Goal: Information Seeking & Learning: Learn about a topic

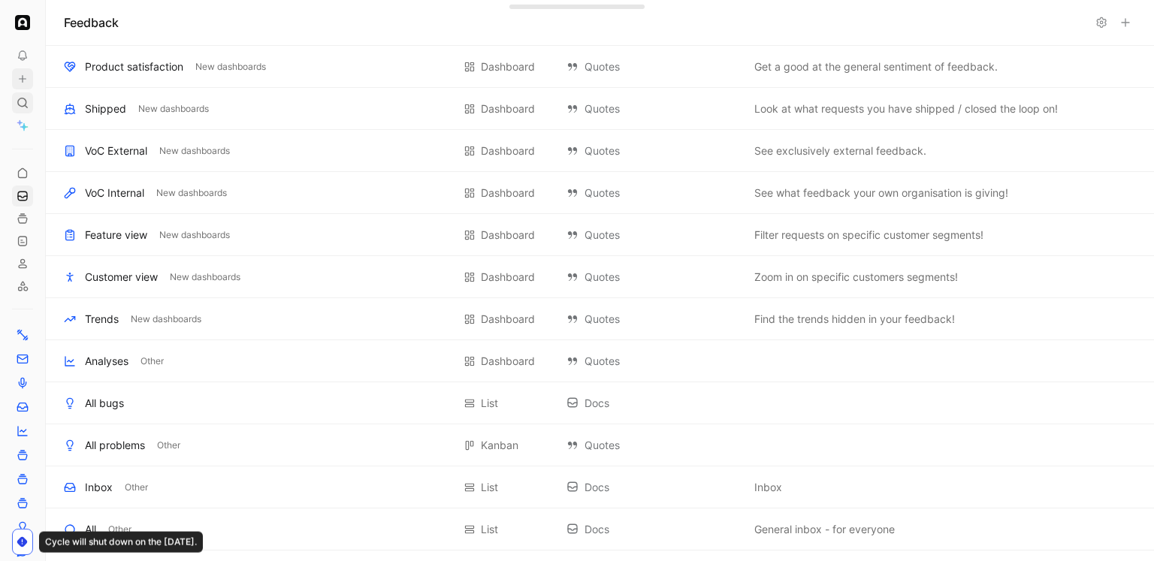
click at [26, 98] on icon at bounding box center [23, 103] width 12 height 12
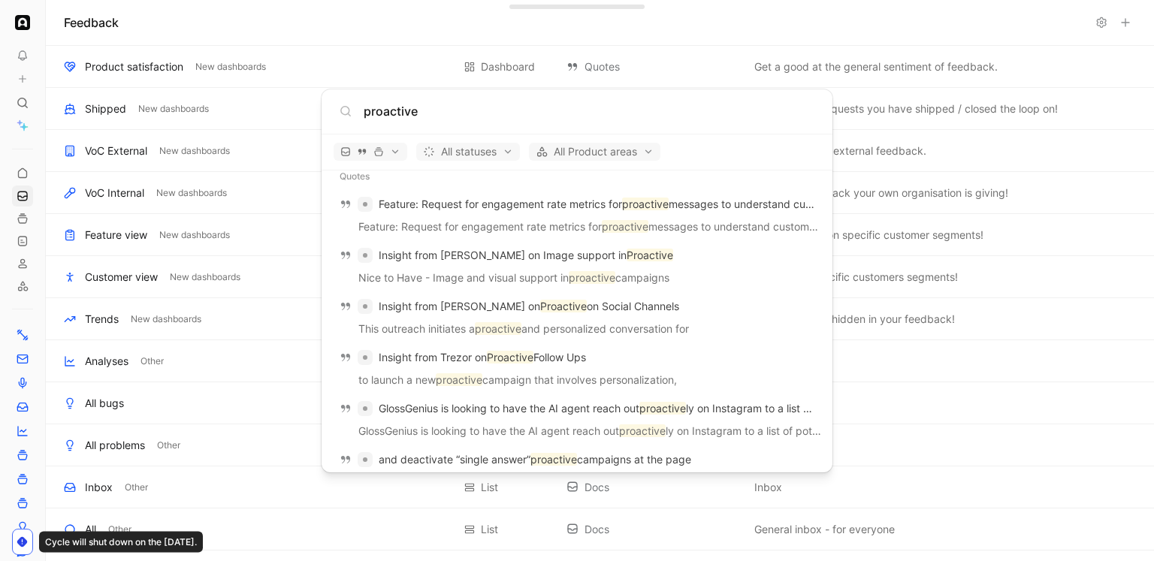
scroll to position [1573, 0]
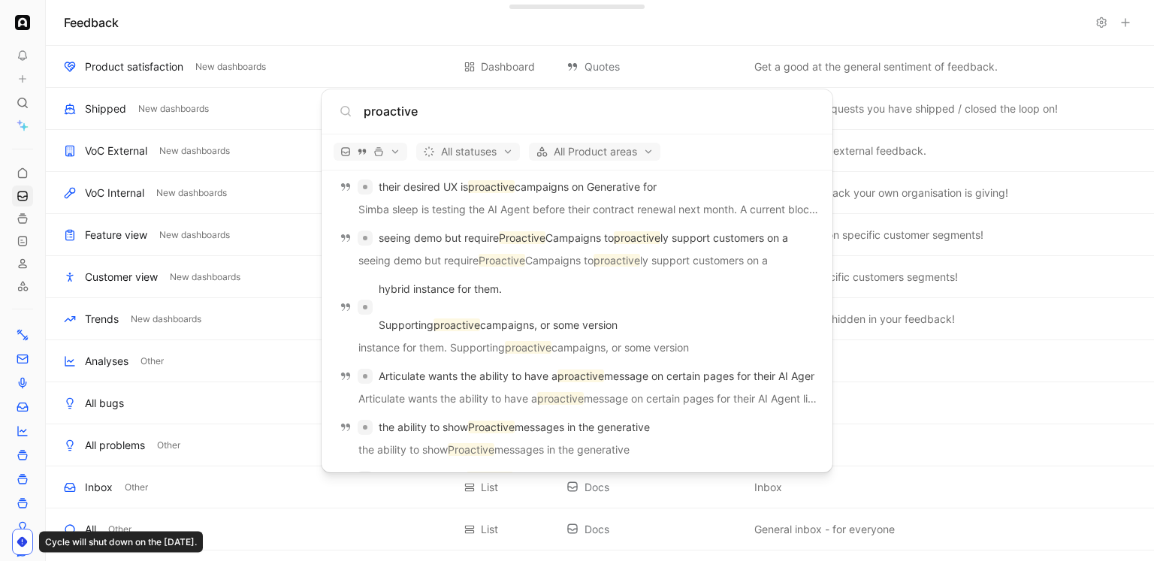
click at [411, 106] on input "proactive" at bounding box center [589, 111] width 451 height 18
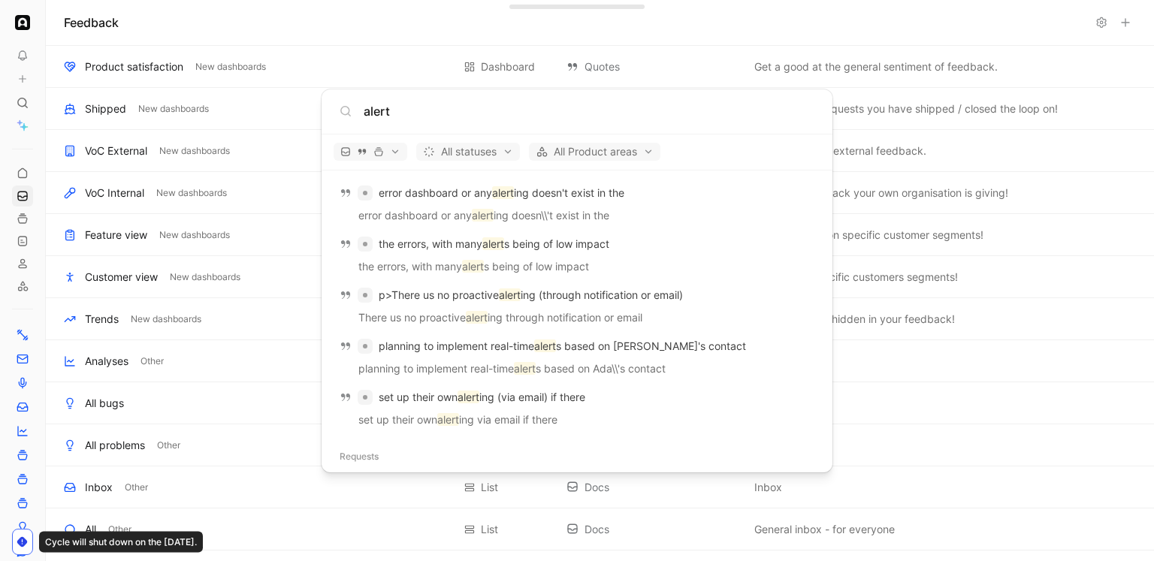
scroll to position [2035, 0]
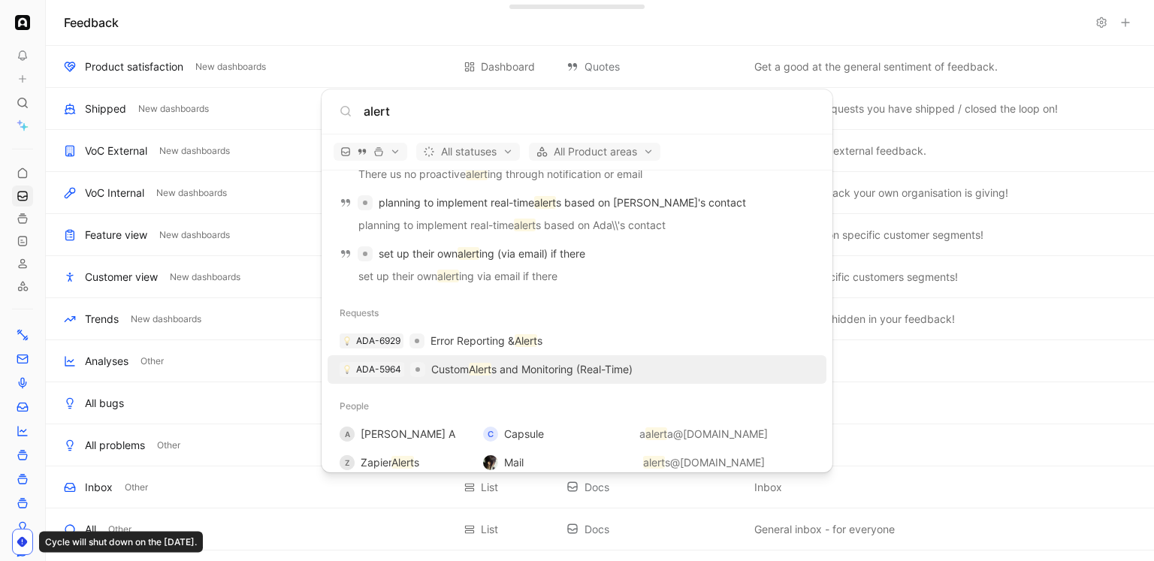
type input "alert"
click at [482, 361] on p "Custom Alert s and Monitoring (Real-Time)" at bounding box center [531, 370] width 201 height 18
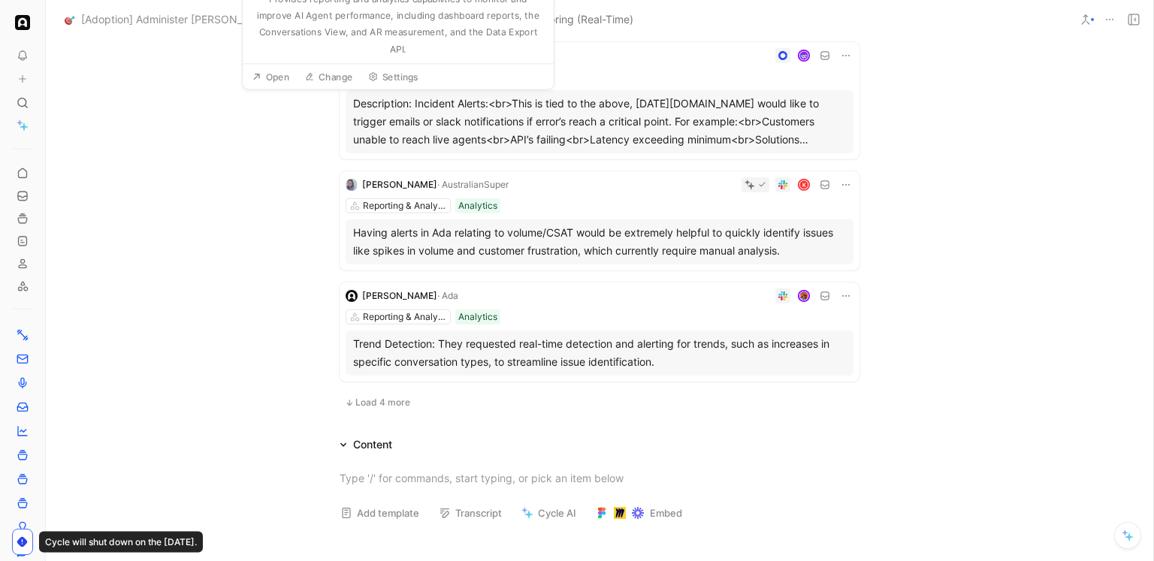
scroll to position [1006, 0]
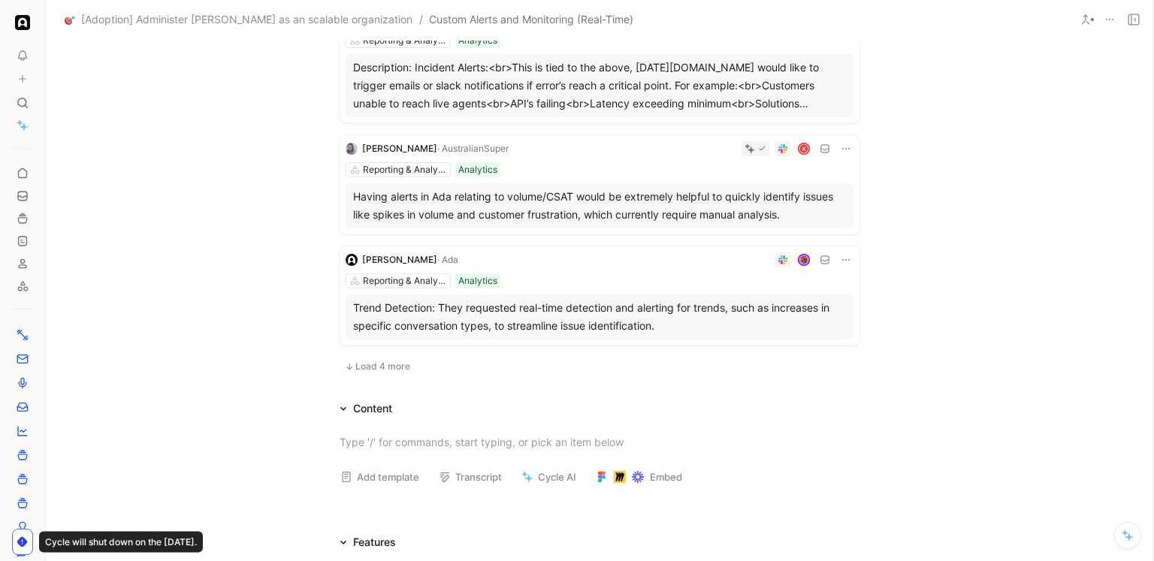
click at [375, 372] on span "Load 4 more" at bounding box center [382, 367] width 55 height 12
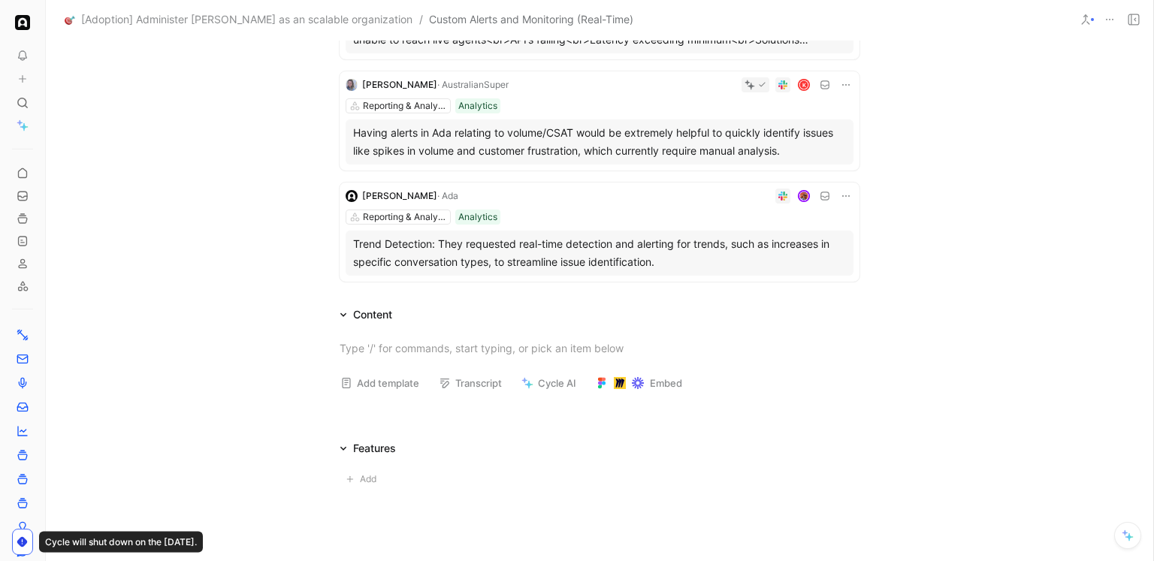
scroll to position [1069, 0]
click at [567, 212] on div "Reporting & Analytics Analytics" at bounding box center [600, 217] width 508 height 15
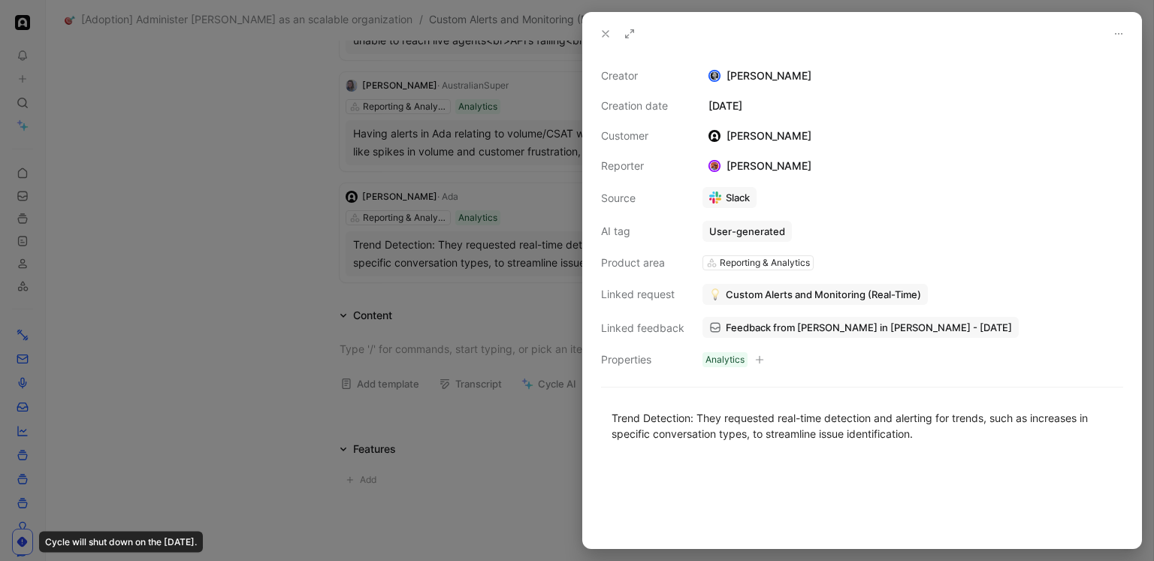
click at [283, 183] on div at bounding box center [577, 280] width 1154 height 561
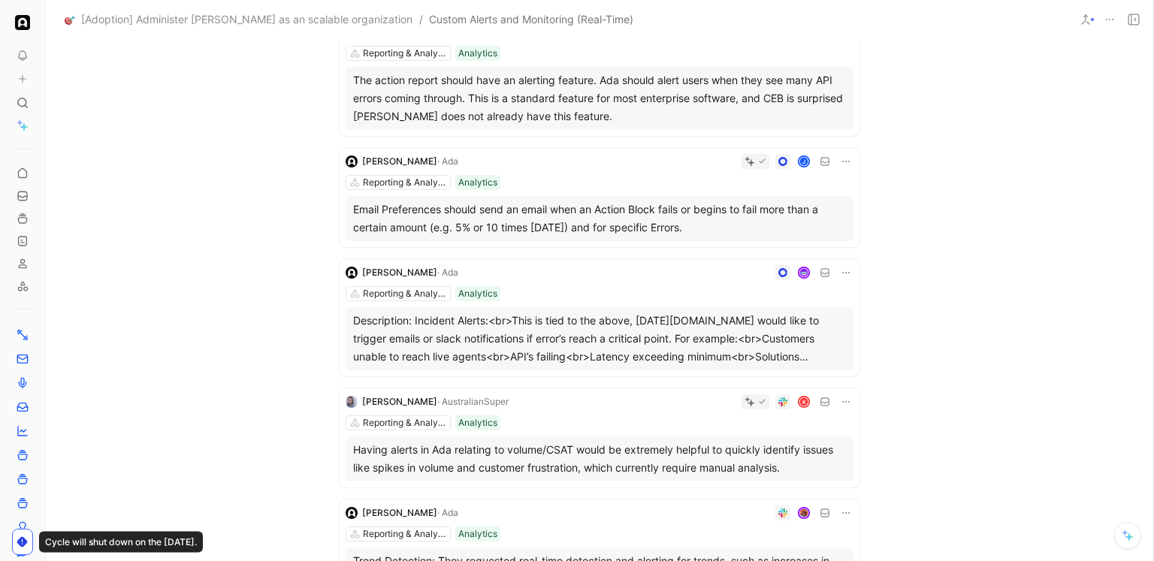
scroll to position [709, 0]
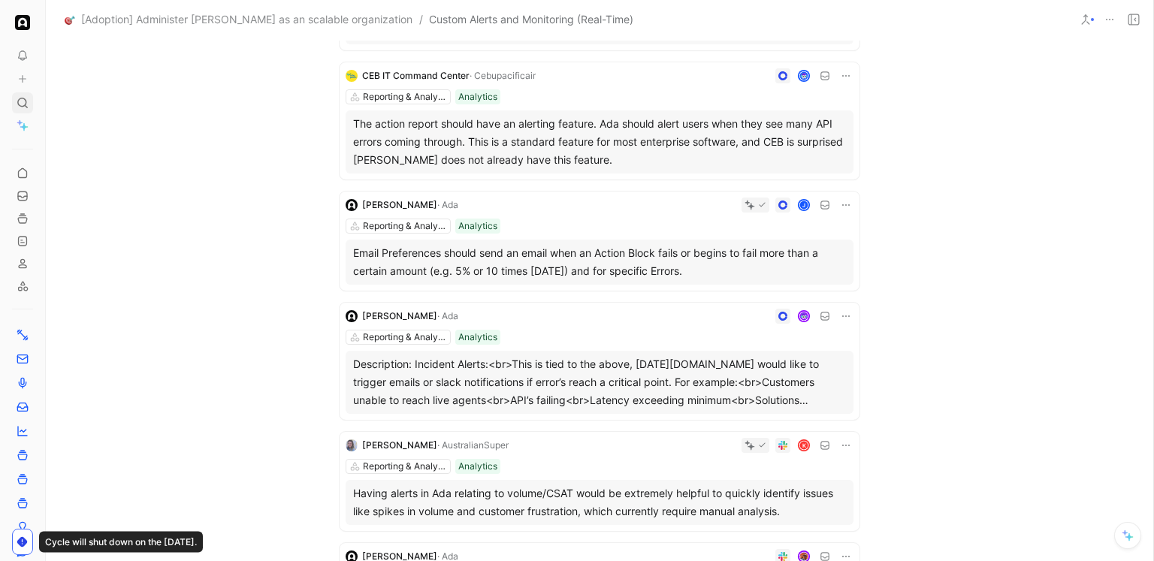
click at [30, 101] on div at bounding box center [22, 102] width 21 height 21
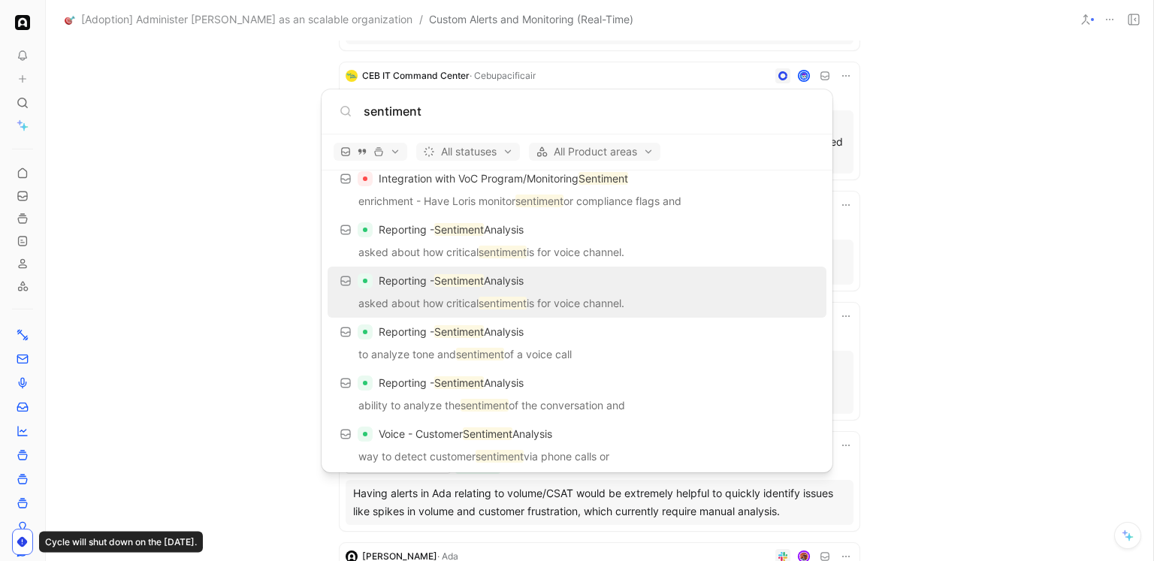
scroll to position [0, 0]
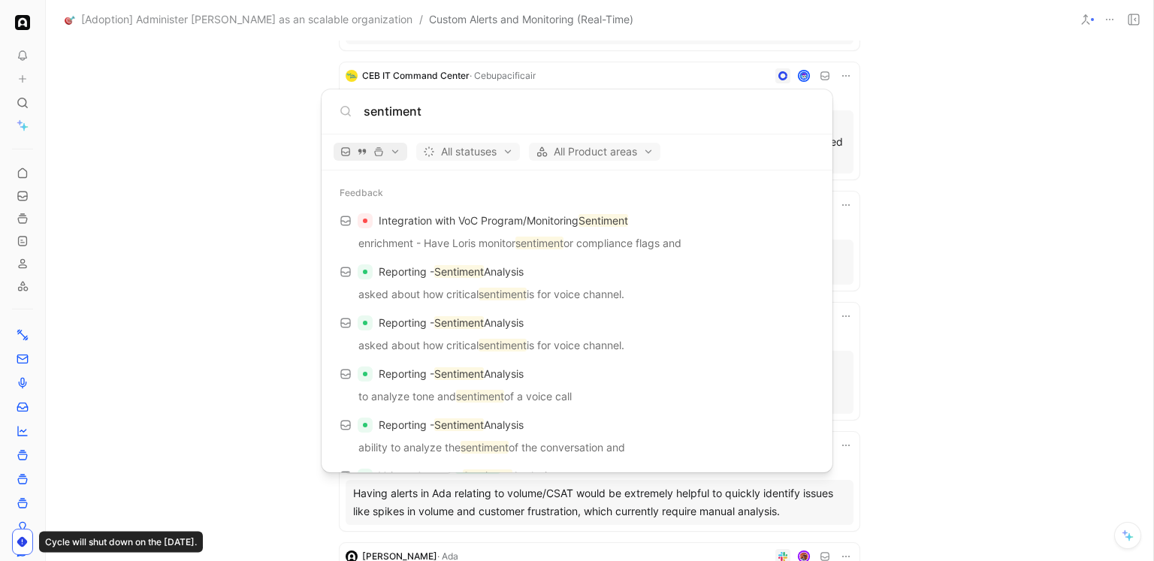
type input "sentiment"
click at [380, 147] on icon "button" at bounding box center [378, 152] width 11 height 11
click at [610, 228] on div at bounding box center [577, 280] width 1154 height 561
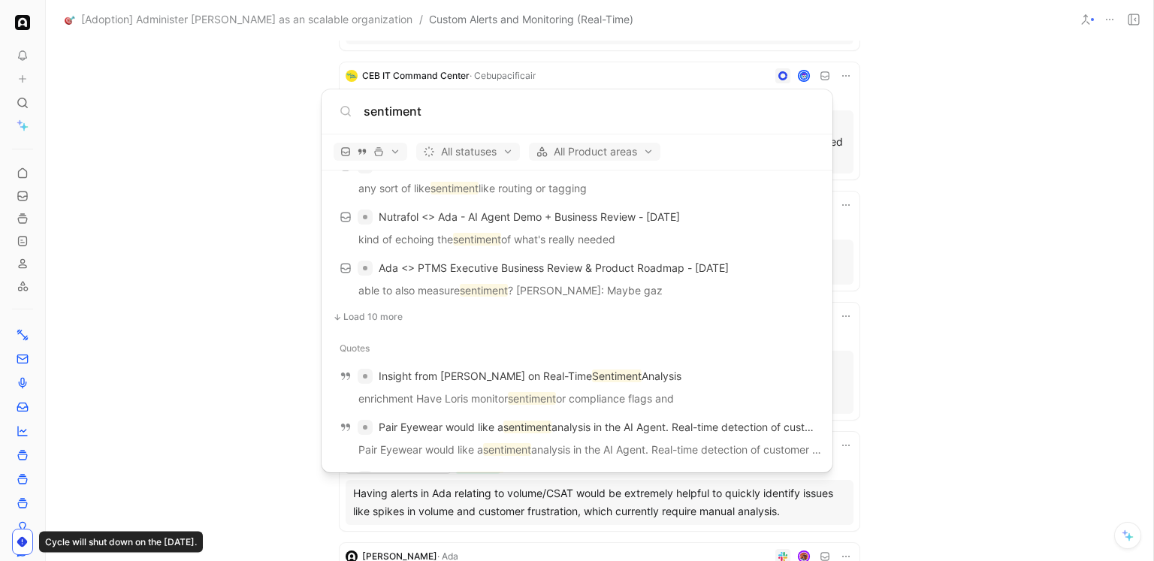
scroll to position [923, 0]
